Goal: Transaction & Acquisition: Purchase product/service

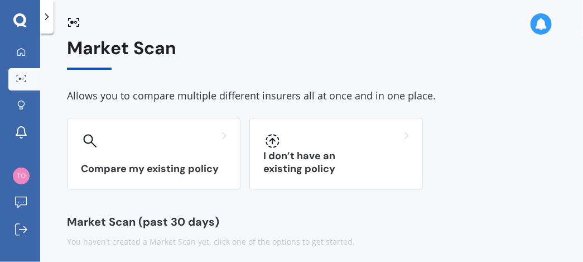
scroll to position [16, 0]
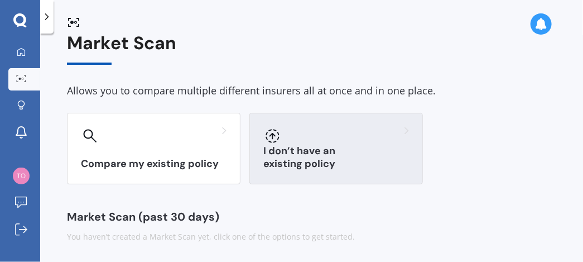
click at [271, 133] on icon at bounding box center [272, 135] width 13 height 13
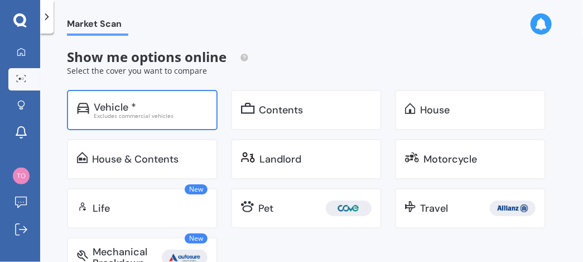
click at [122, 102] on div "Vehicle *" at bounding box center [115, 107] width 42 height 11
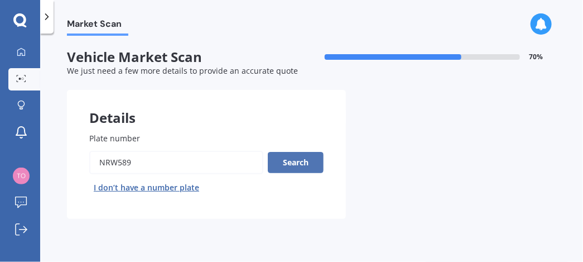
click at [299, 159] on button "Search" at bounding box center [296, 162] width 56 height 21
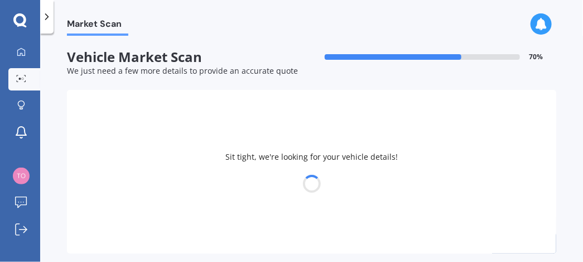
select select "HYUNDAI"
select select "[GEOGRAPHIC_DATA]"
select select "03"
select select "12"
select select "1953"
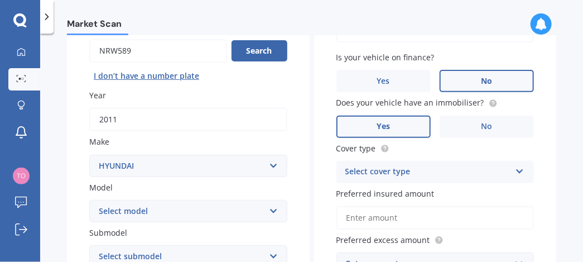
scroll to position [167, 0]
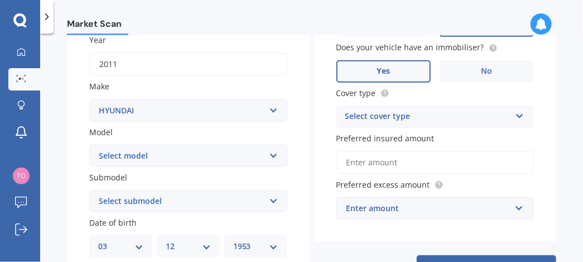
click at [356, 160] on input "Preferred insured amount" at bounding box center [436, 162] width 198 height 23
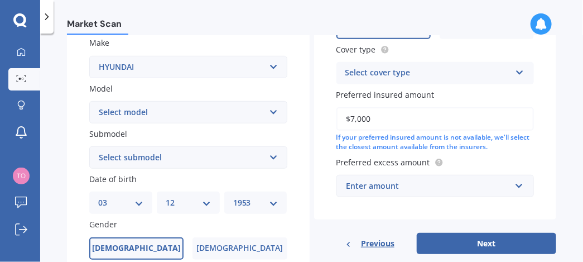
scroll to position [279, 0]
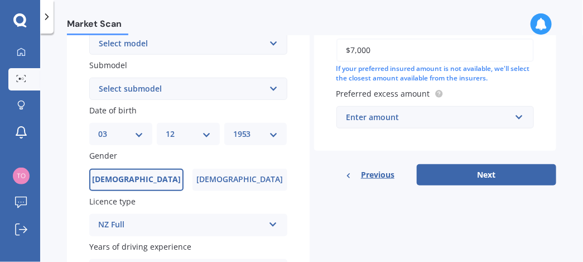
type input "$7,000"
click at [517, 113] on input "text" at bounding box center [432, 117] width 188 height 21
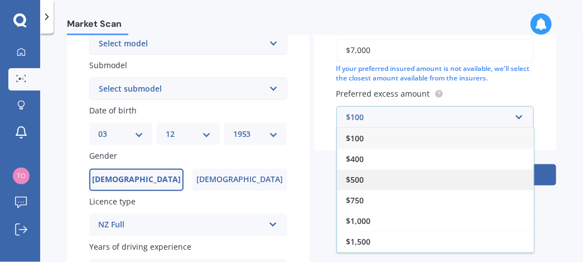
click at [357, 174] on span "$500" at bounding box center [355, 179] width 18 height 11
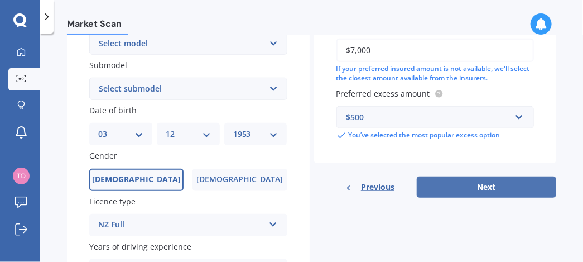
click at [475, 177] on button "Next" at bounding box center [487, 186] width 140 height 21
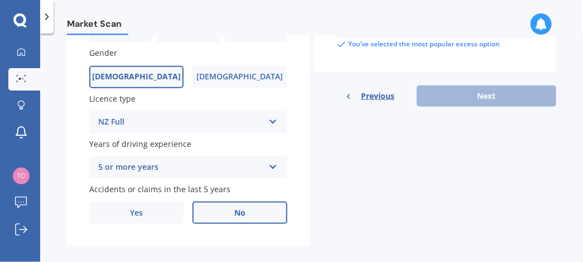
scroll to position [392, 0]
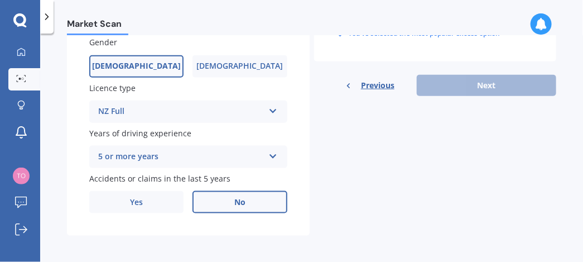
click at [485, 79] on div "Previous Next" at bounding box center [435, 85] width 243 height 21
click at [235, 198] on span "No" at bounding box center [239, 202] width 11 height 9
click at [0, 0] on input "No" at bounding box center [0, 0] width 0 height 0
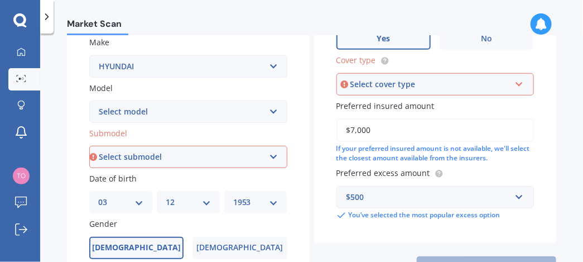
scroll to position [225, 0]
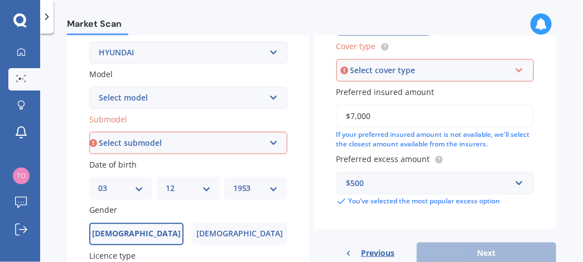
click at [515, 67] on icon at bounding box center [519, 68] width 9 height 8
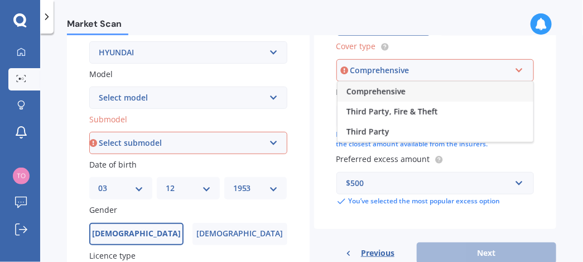
click at [375, 88] on span "Comprehensive" at bounding box center [376, 91] width 59 height 11
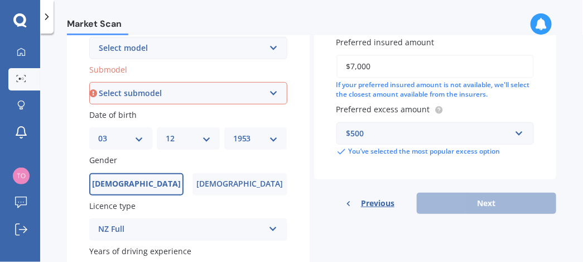
scroll to position [392, 0]
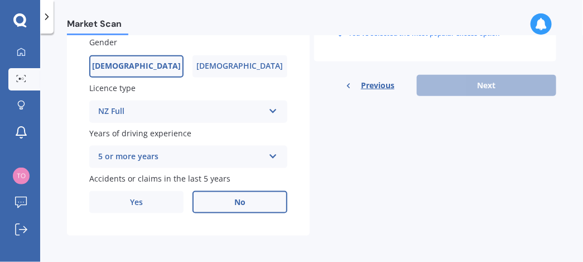
click at [481, 80] on div "Previous Next" at bounding box center [435, 85] width 243 height 21
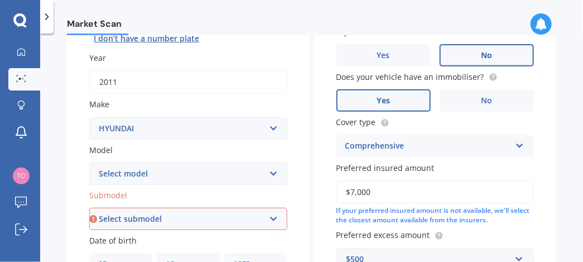
scroll to position [169, 0]
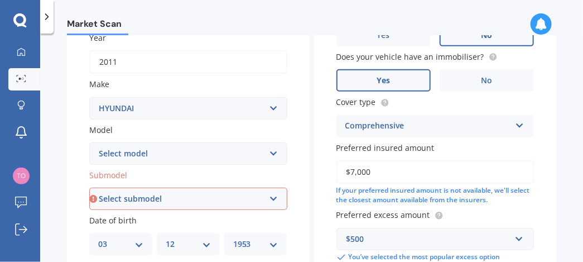
click at [274, 194] on select "Select submodel 2.2 4WD CRDi Elite Turbo Diesel A5 2.2 4WD CRDi Turbo Diesel A5…" at bounding box center [188, 199] width 198 height 22
select select "2.2 4WD CRDI ELITE TURBO DIESEL A5"
click at [89, 188] on select "Select submodel 2.2 4WD CRDi Elite Turbo Diesel A5 2.2 4WD CRDi Turbo Diesel A5…" at bounding box center [188, 199] width 198 height 22
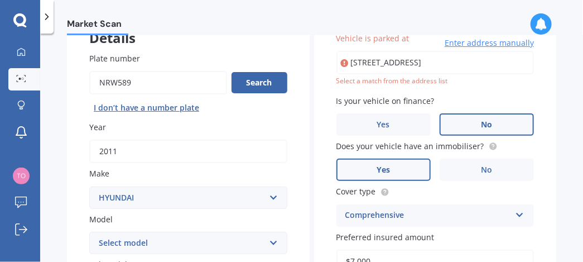
scroll to position [76, 0]
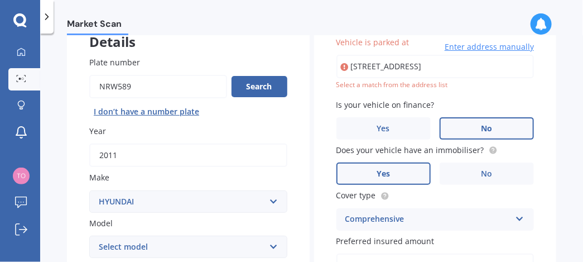
type input "[STREET_ADDRESS]"
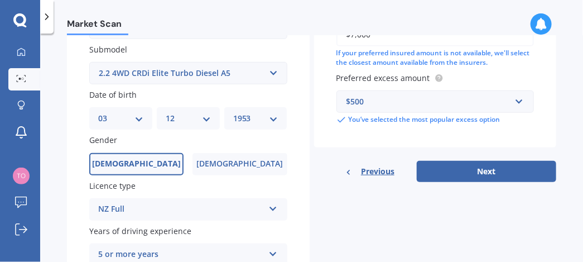
scroll to position [299, 0]
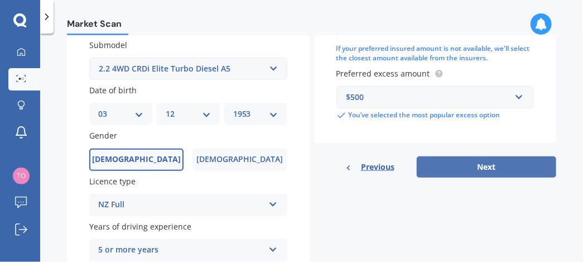
click at [486, 161] on button "Next" at bounding box center [487, 166] width 140 height 21
select select "03"
select select "12"
select select "1953"
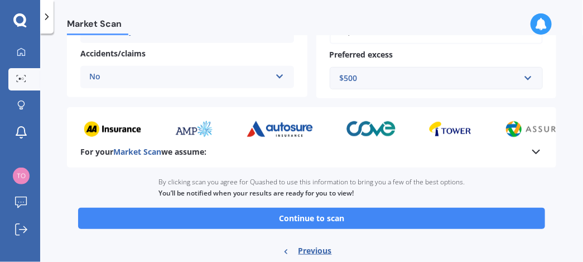
scroll to position [312, 0]
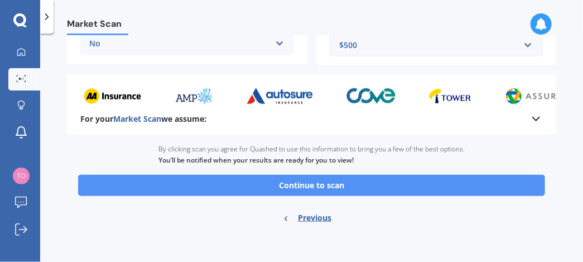
click at [305, 181] on button "Continue to scan" at bounding box center [311, 185] width 467 height 21
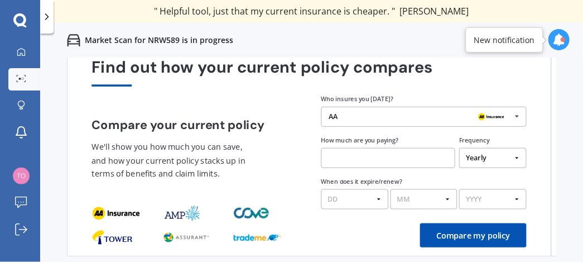
scroll to position [56, 0]
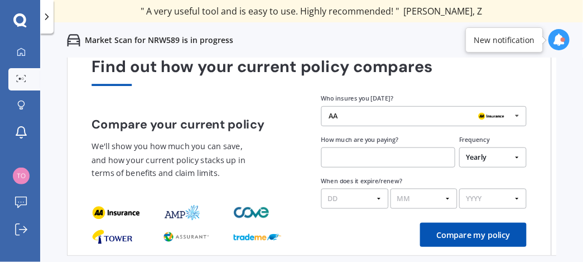
click at [558, 39] on icon at bounding box center [559, 39] width 12 height 12
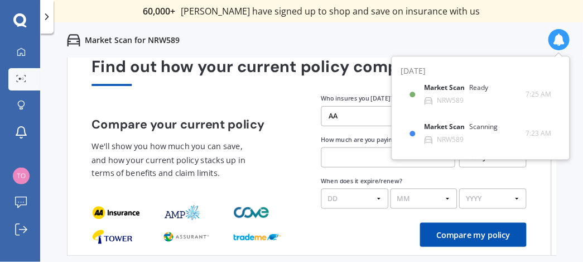
click at [291, 185] on div "Compare your current policy We'll show you how much you can save, and how your …" at bounding box center [194, 153] width 205 height 70
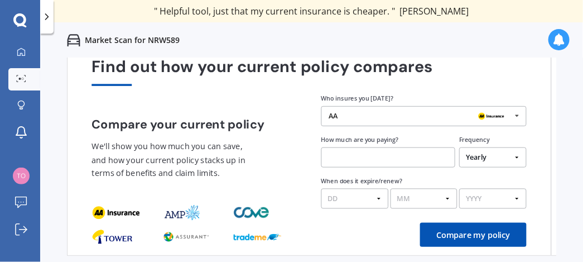
scroll to position [0, 0]
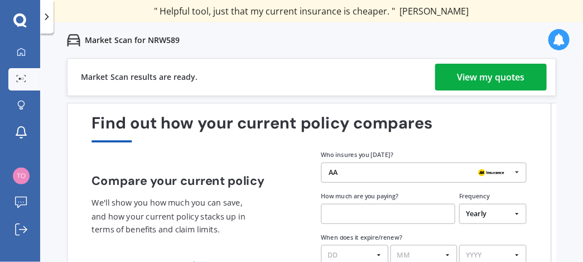
click at [472, 75] on div "View my quotes" at bounding box center [492, 77] width 68 height 27
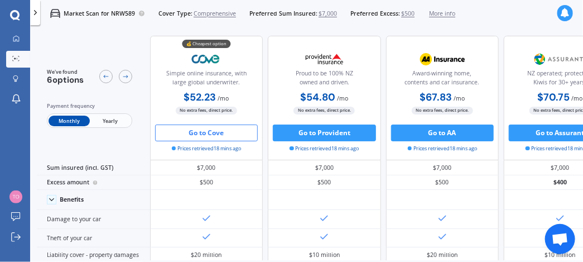
click at [206, 131] on button "Go to Cove" at bounding box center [206, 132] width 103 height 17
